Goal: Find specific fact: Find specific fact

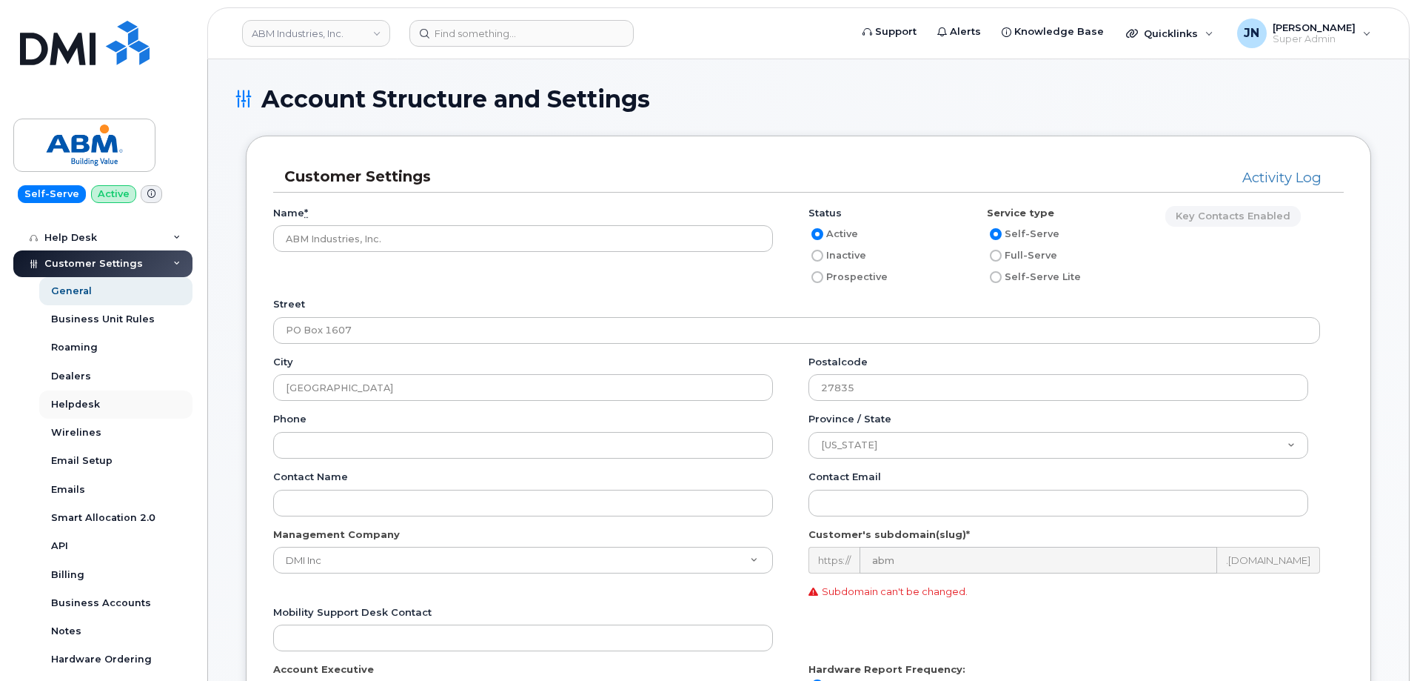
scroll to position [296, 0]
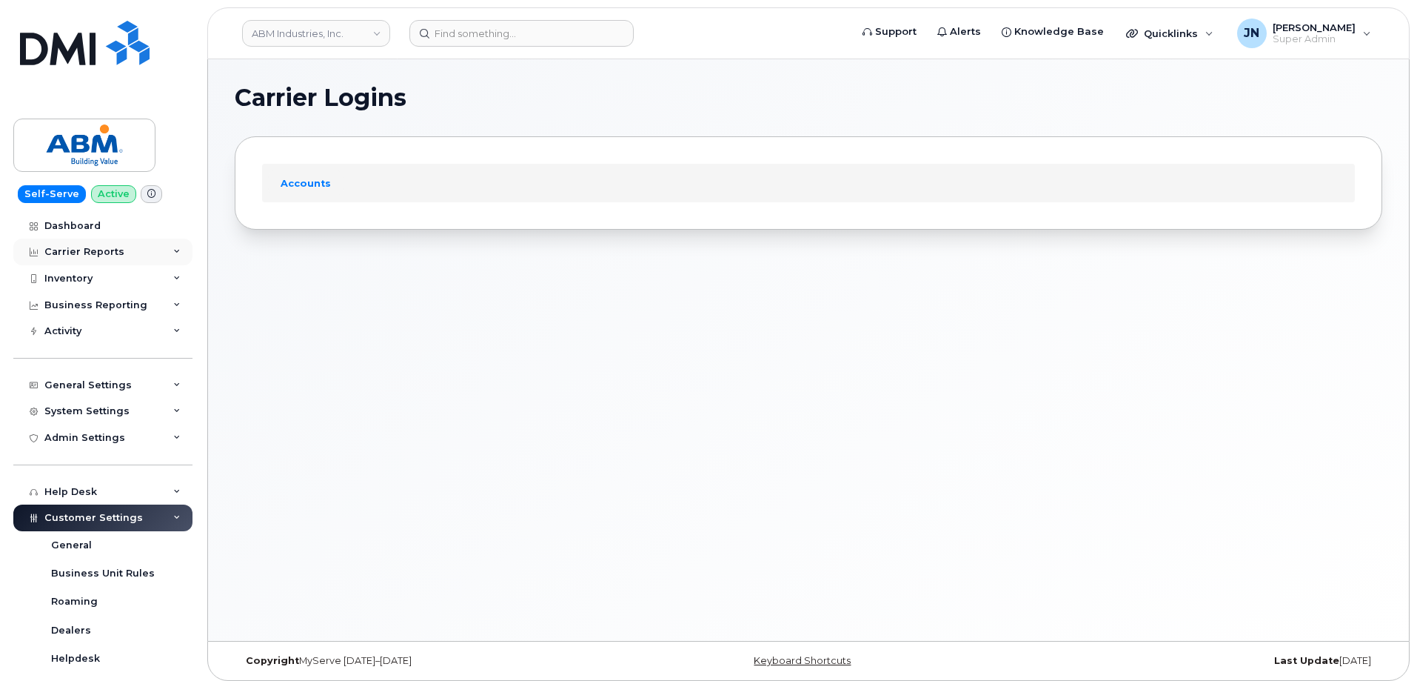
click at [76, 253] on div "Carrier Reports" at bounding box center [84, 252] width 80 height 12
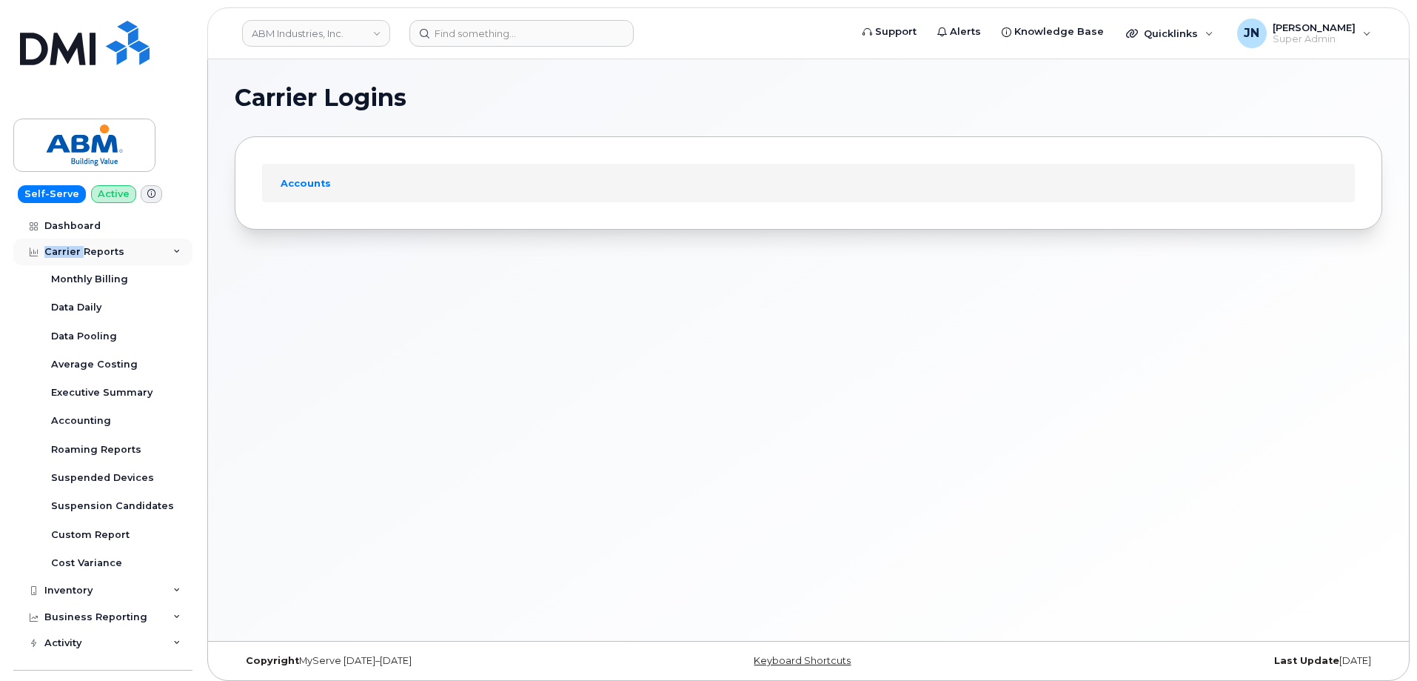
click at [76, 253] on div "Carrier Reports" at bounding box center [84, 252] width 80 height 12
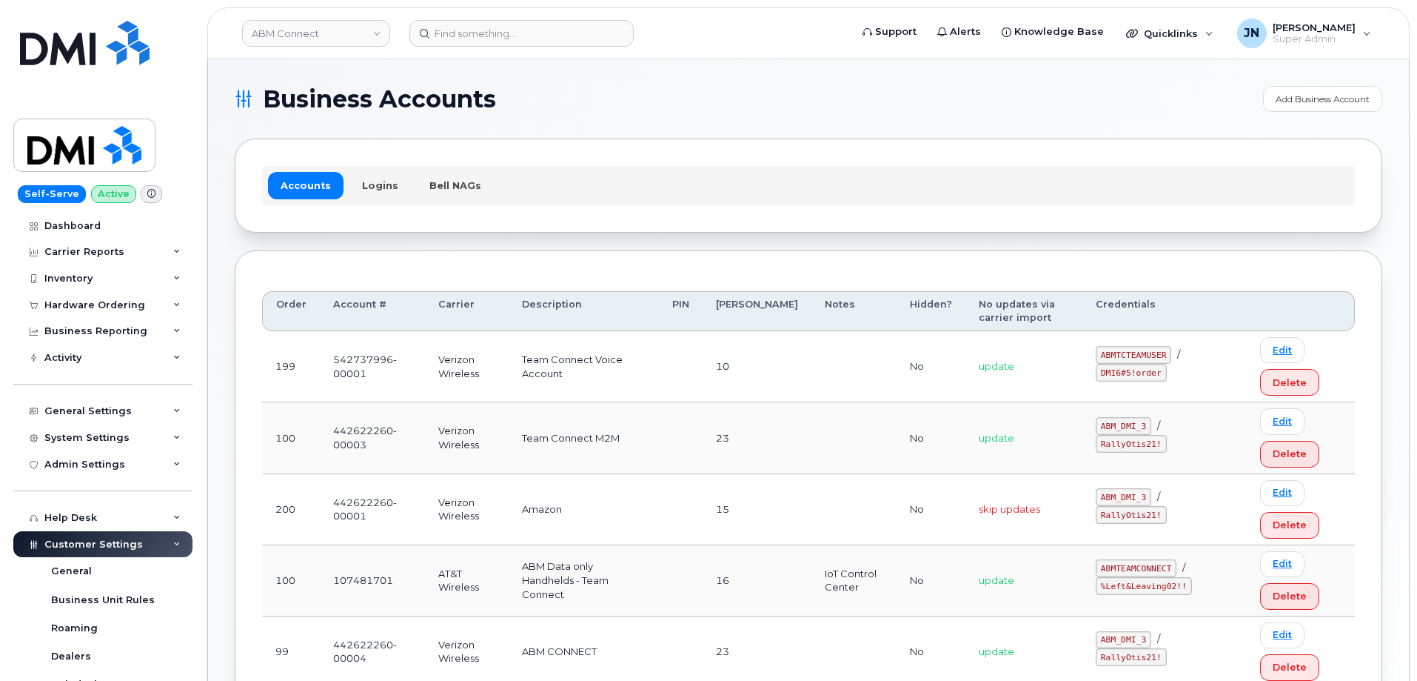
scroll to position [98, 0]
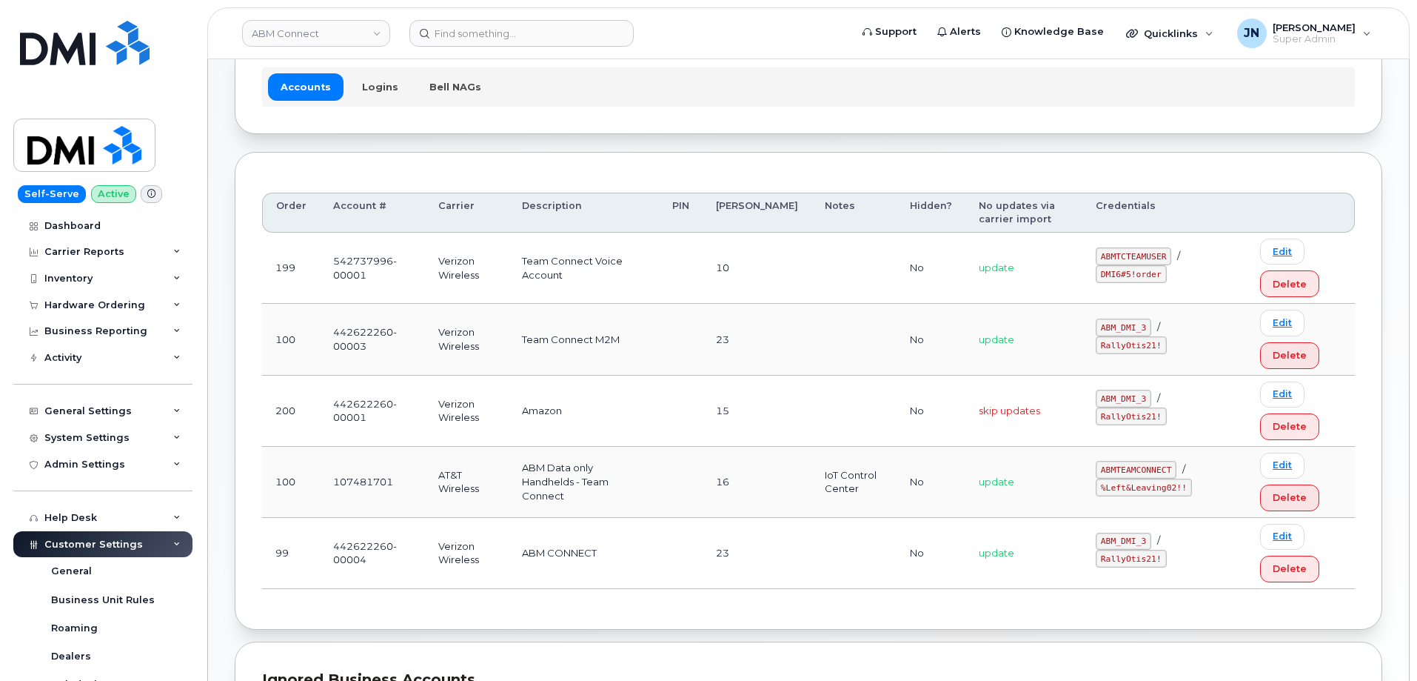
click at [1108, 336] on code "ABM_DMI_3" at bounding box center [1124, 327] width 56 height 18
copy code "ABM_DMI_3"
click at [1166, 336] on code "RallyOtis21!" at bounding box center [1131, 345] width 70 height 18
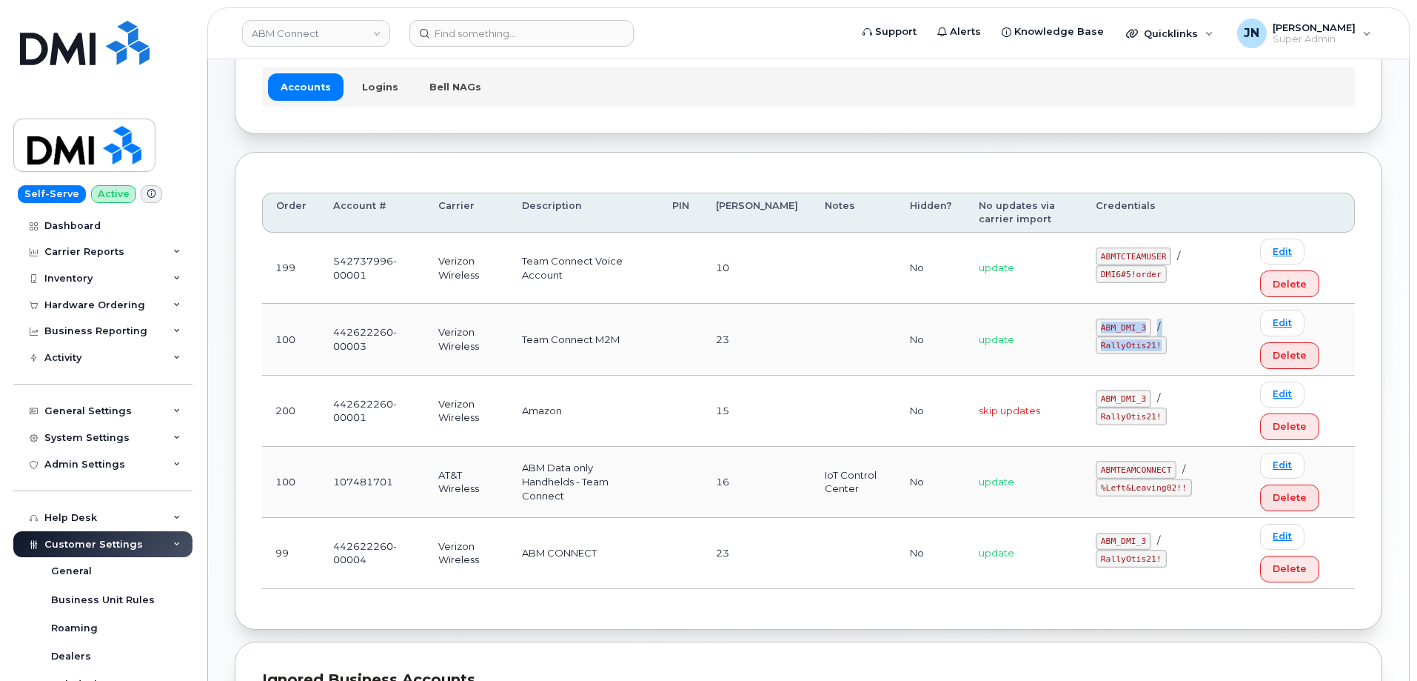
click at [1166, 336] on code "RallyOtis21!" at bounding box center [1131, 345] width 70 height 18
click at [1166, 337] on code "RallyOtis21!" at bounding box center [1131, 345] width 70 height 18
click at [1166, 338] on code "RallyOtis21!" at bounding box center [1131, 345] width 70 height 18
click at [1177, 362] on td "ABM_DMI_3 / RallyOtis21!" at bounding box center [1165, 339] width 164 height 71
click at [1175, 350] on td "ABM_DMI_3 / RallyOtis21!" at bounding box center [1165, 339] width 164 height 71
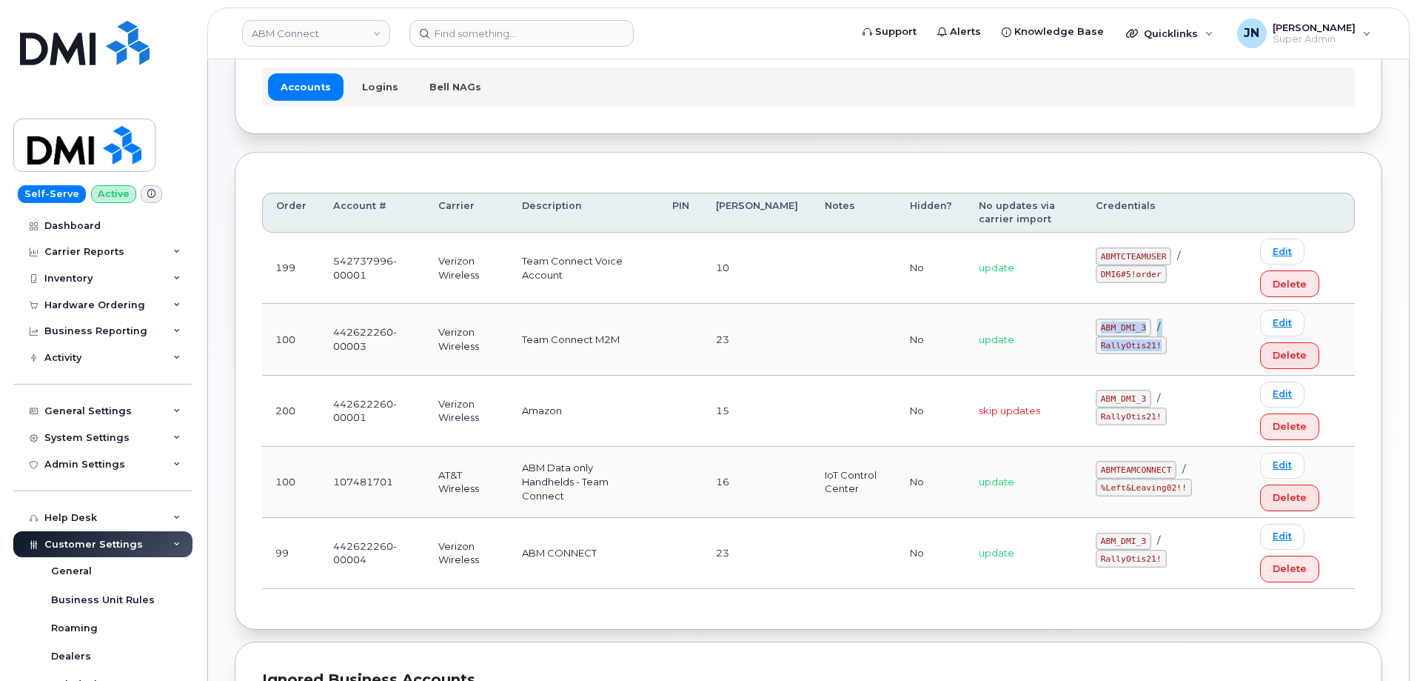
drag, startPoint x: 1185, startPoint y: 341, endPoint x: 1189, endPoint y: 316, distance: 24.8
click at [1166, 340] on code "RallyOtis21!" at bounding box center [1131, 345] width 70 height 18
click at [1191, 310] on td "ABM_DMI_3 / RallyOtis21!" at bounding box center [1165, 339] width 164 height 71
click at [1166, 336] on code "RallyOtis21!" at bounding box center [1131, 345] width 70 height 18
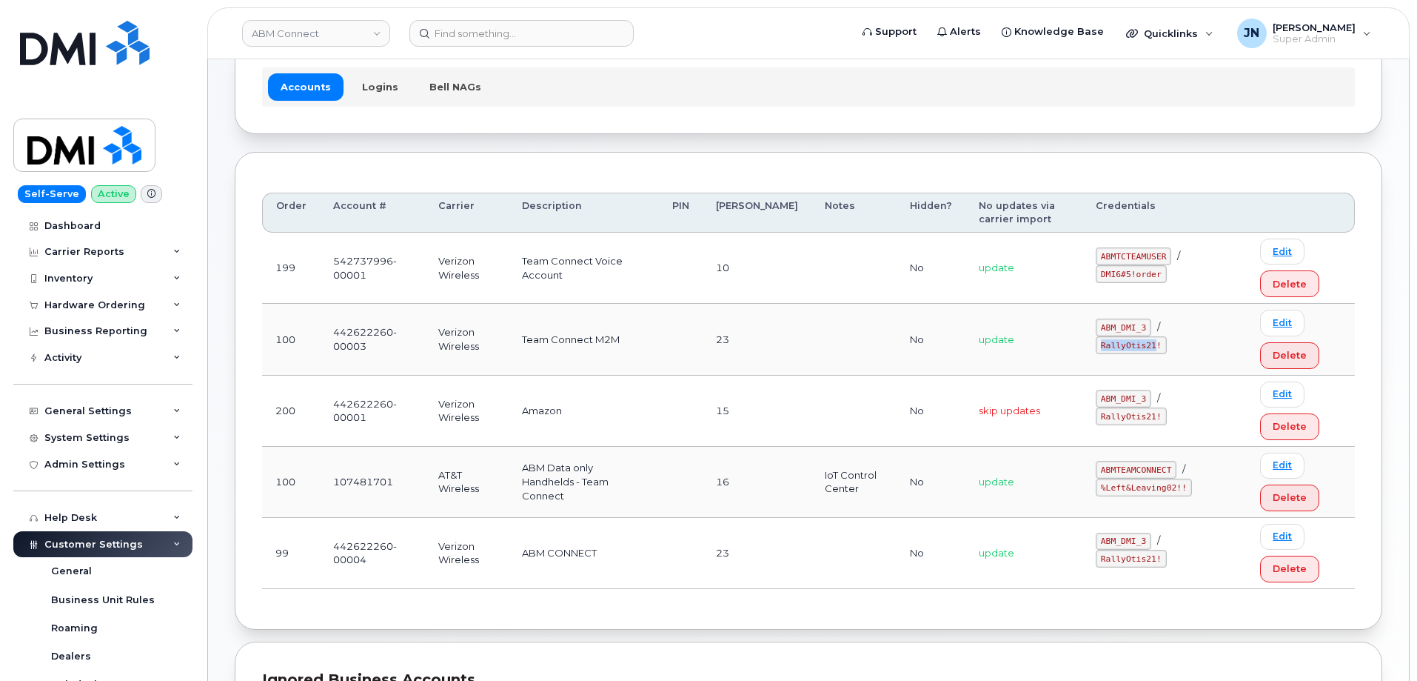
click at [1166, 336] on code "RallyOtis21!" at bounding box center [1131, 345] width 70 height 18
click at [1151, 364] on td "ABM_DMI_3 / RallyOtis21!" at bounding box center [1165, 339] width 164 height 71
drag, startPoint x: 1215, startPoint y: 336, endPoint x: 1160, endPoint y: 341, distance: 55.7
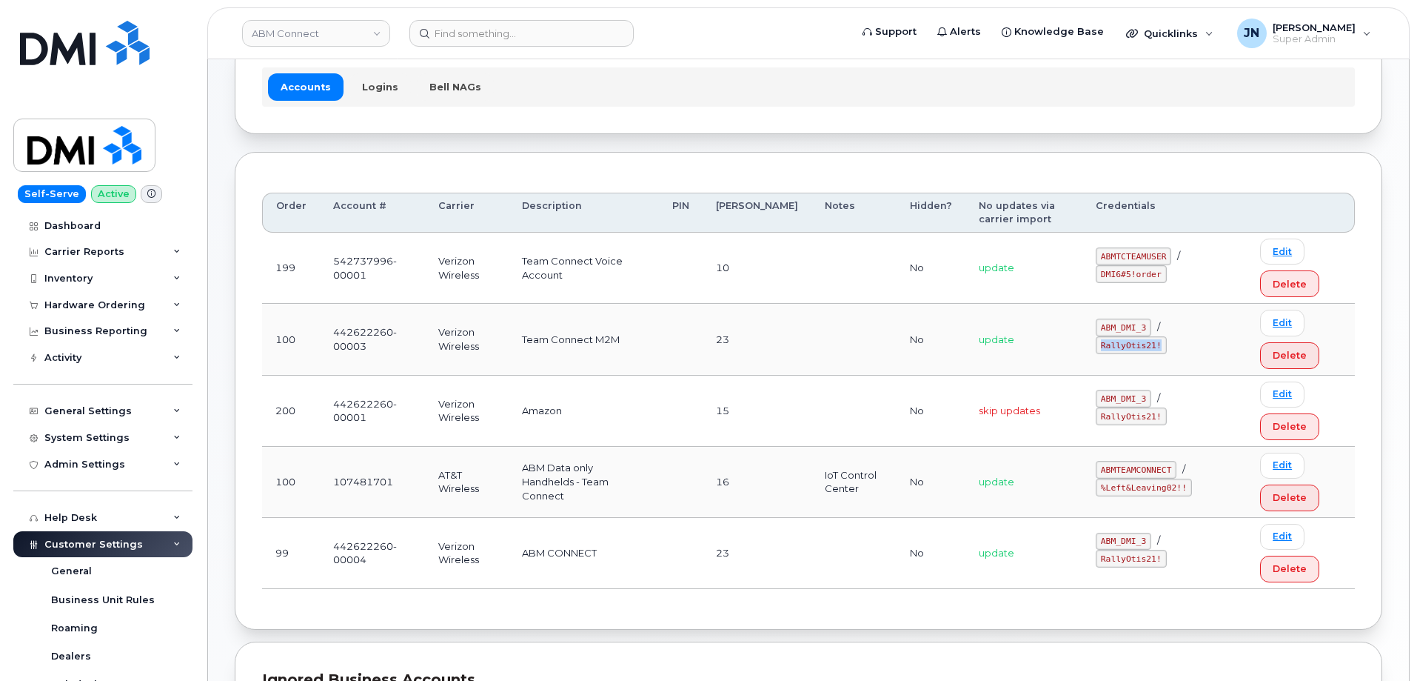
click at [1160, 341] on code "RallyOtis21!" at bounding box center [1131, 345] width 70 height 18
copy code "RallyOtis21!"
